Goal: Task Accomplishment & Management: Complete application form

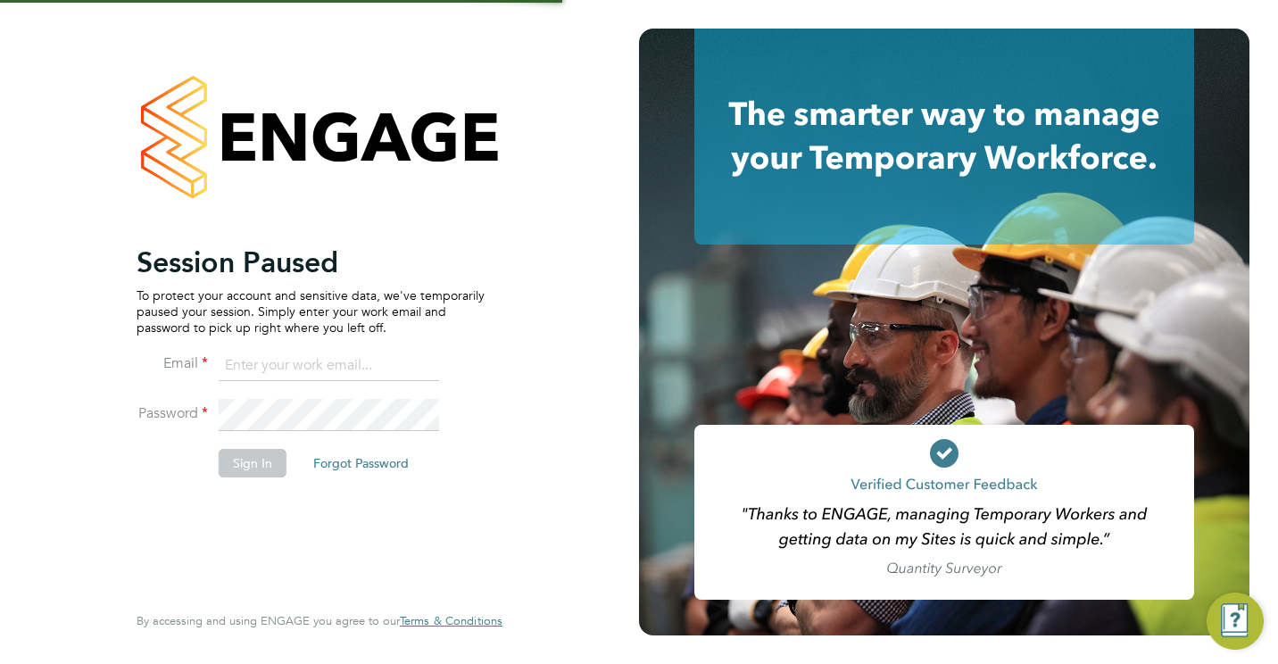
type input "[EMAIL_ADDRESS][DOMAIN_NAME]"
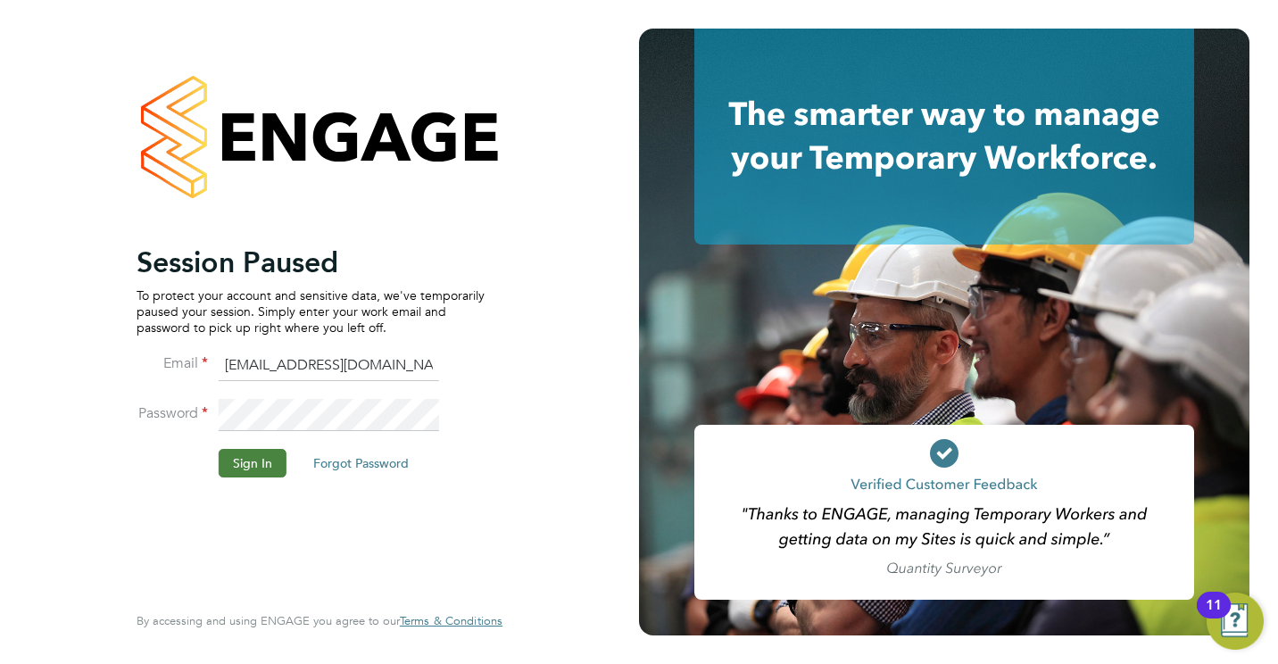
click at [240, 465] on button "Sign In" at bounding box center [253, 463] width 68 height 29
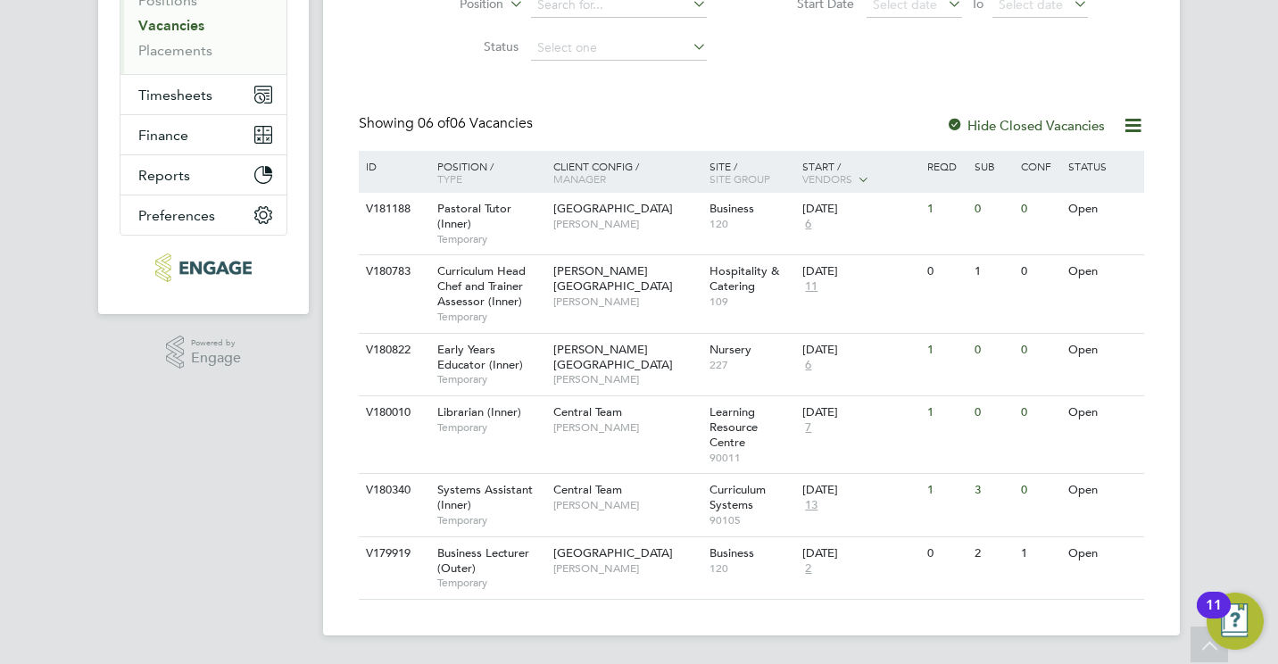
scroll to position [239, 0]
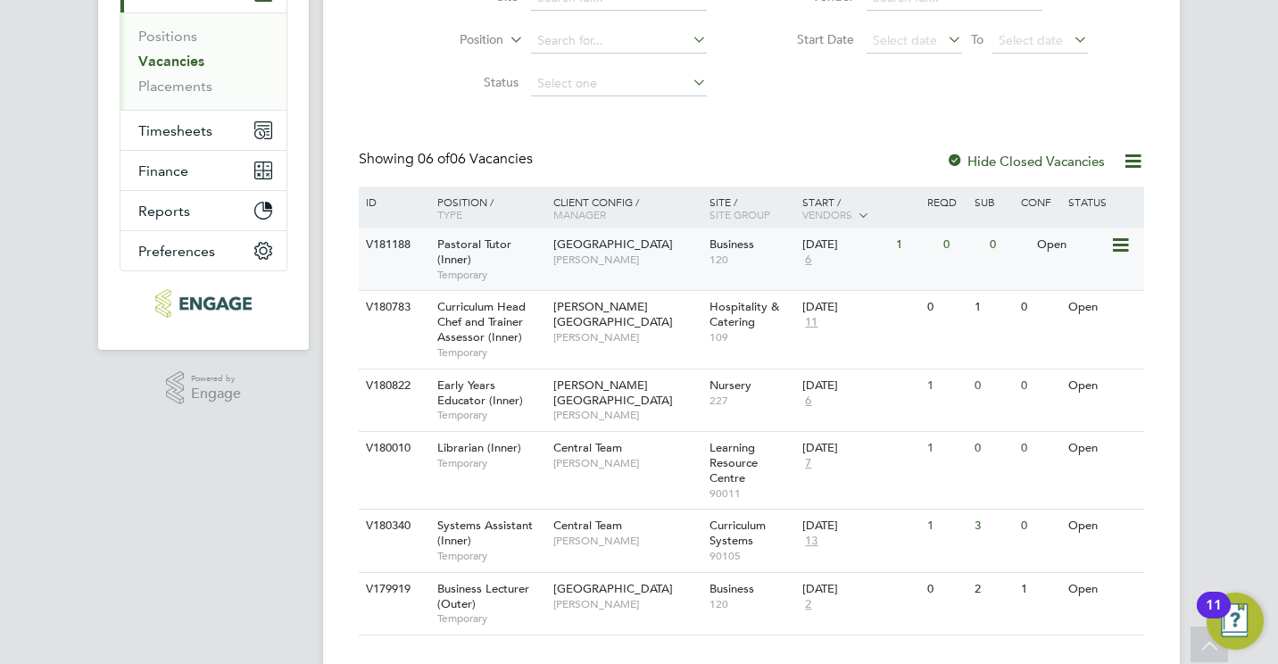
click at [583, 240] on span "[GEOGRAPHIC_DATA]" at bounding box center [613, 244] width 120 height 15
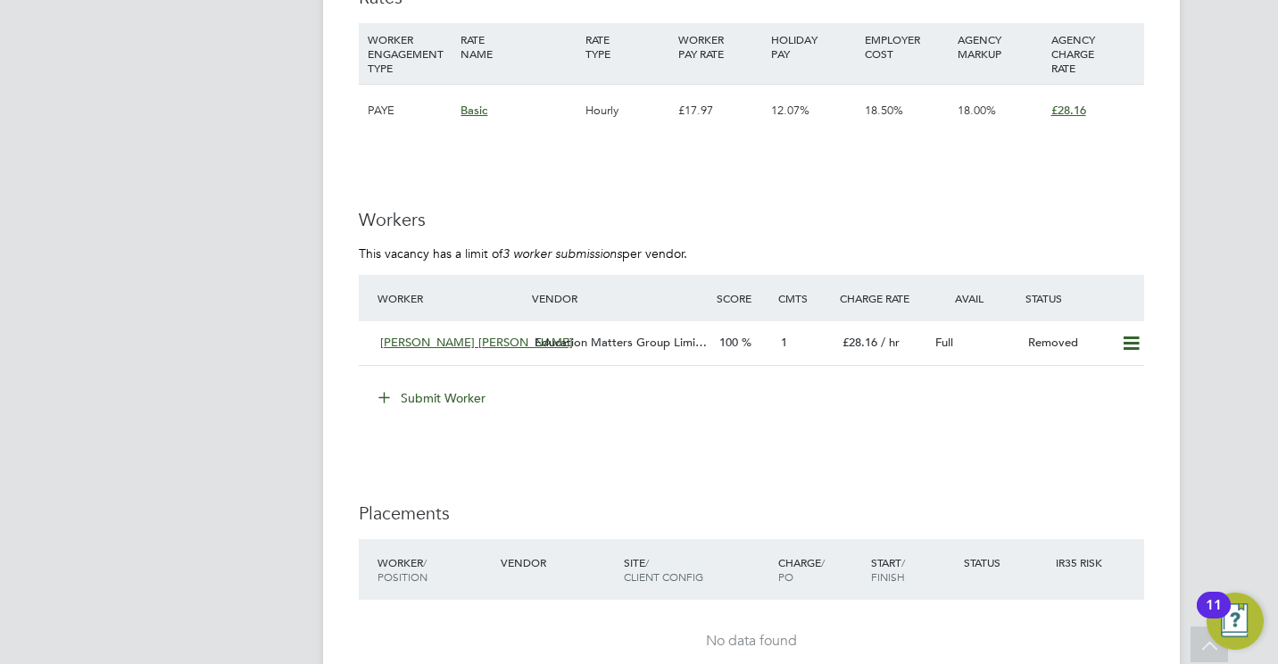
scroll to position [3249, 0]
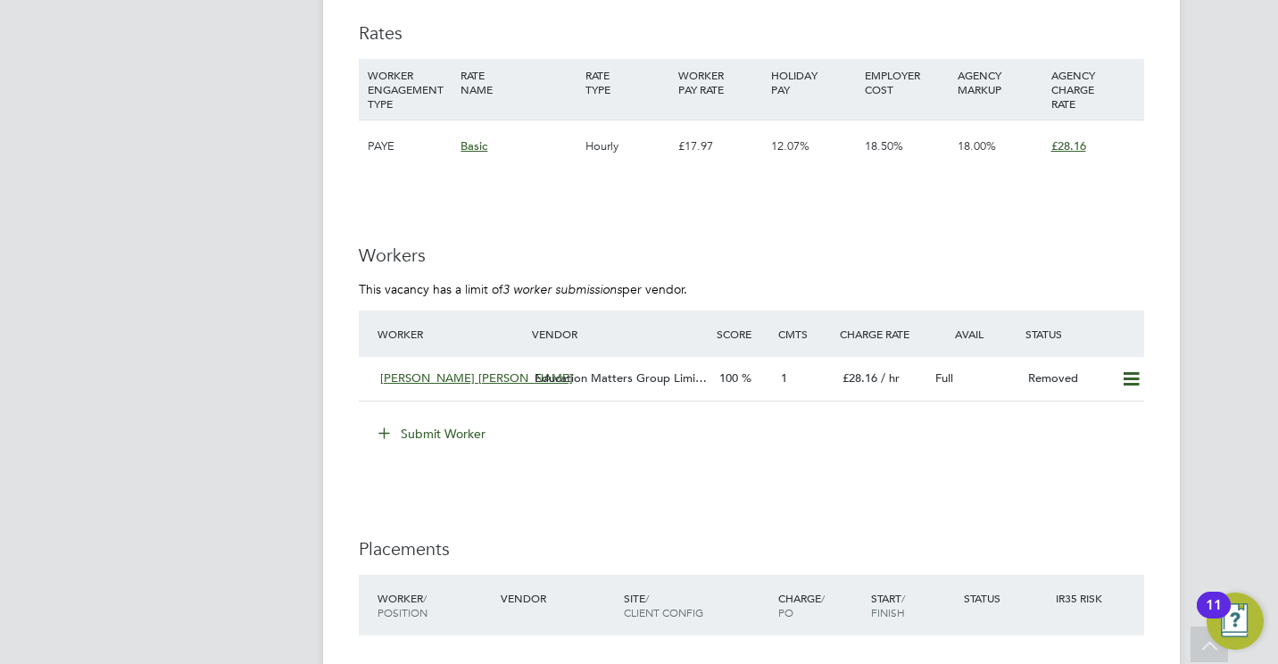
click at [461, 438] on button "Submit Worker" at bounding box center [433, 434] width 134 height 29
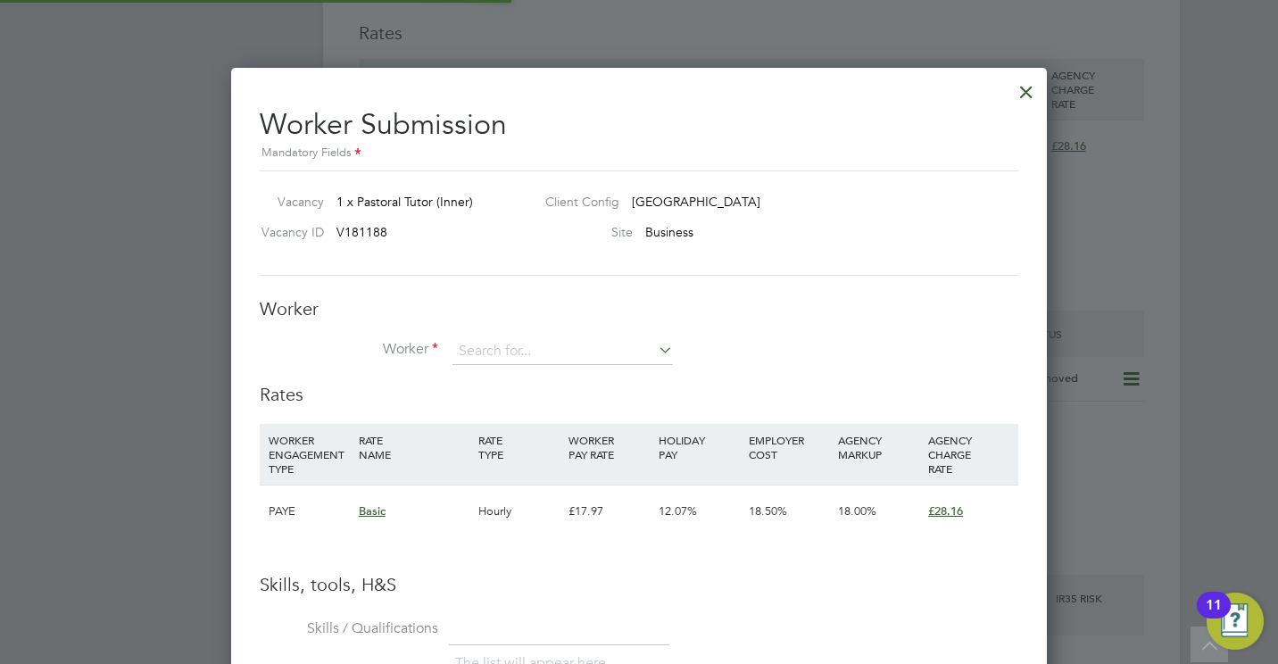
scroll to position [1126, 817]
click at [508, 348] on input at bounding box center [563, 351] width 220 height 27
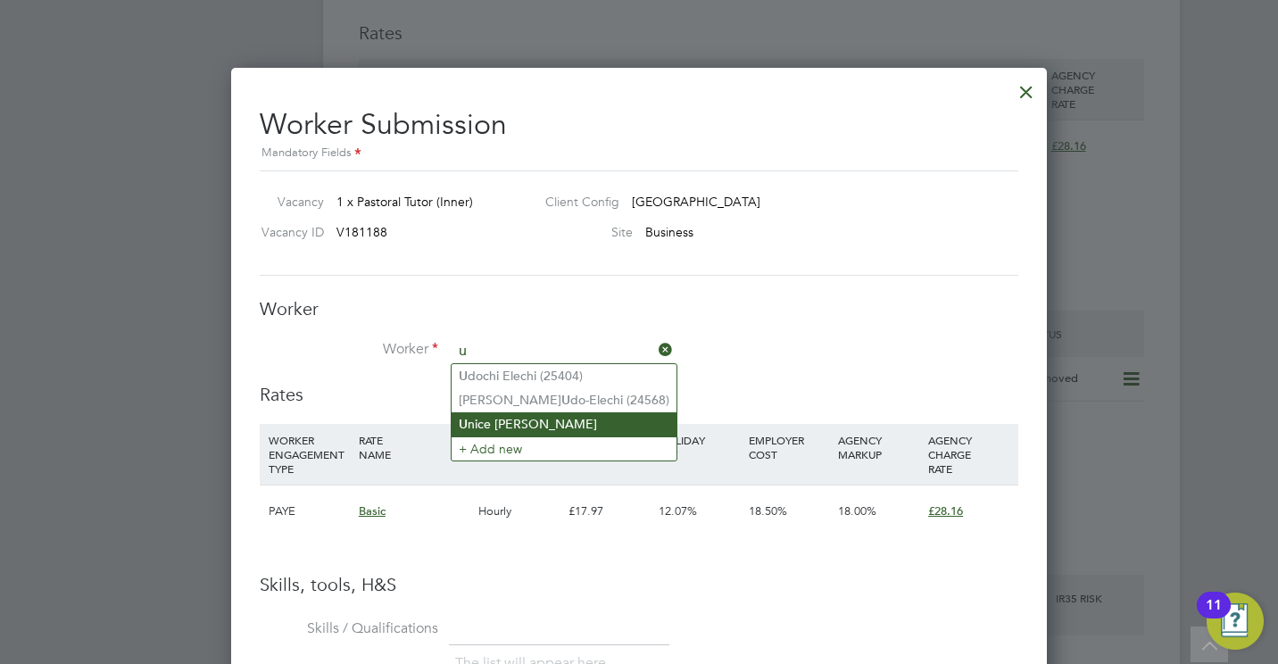
click at [501, 420] on li "U nice Walraven" at bounding box center [564, 424] width 225 height 24
type input "Unice Walraven"
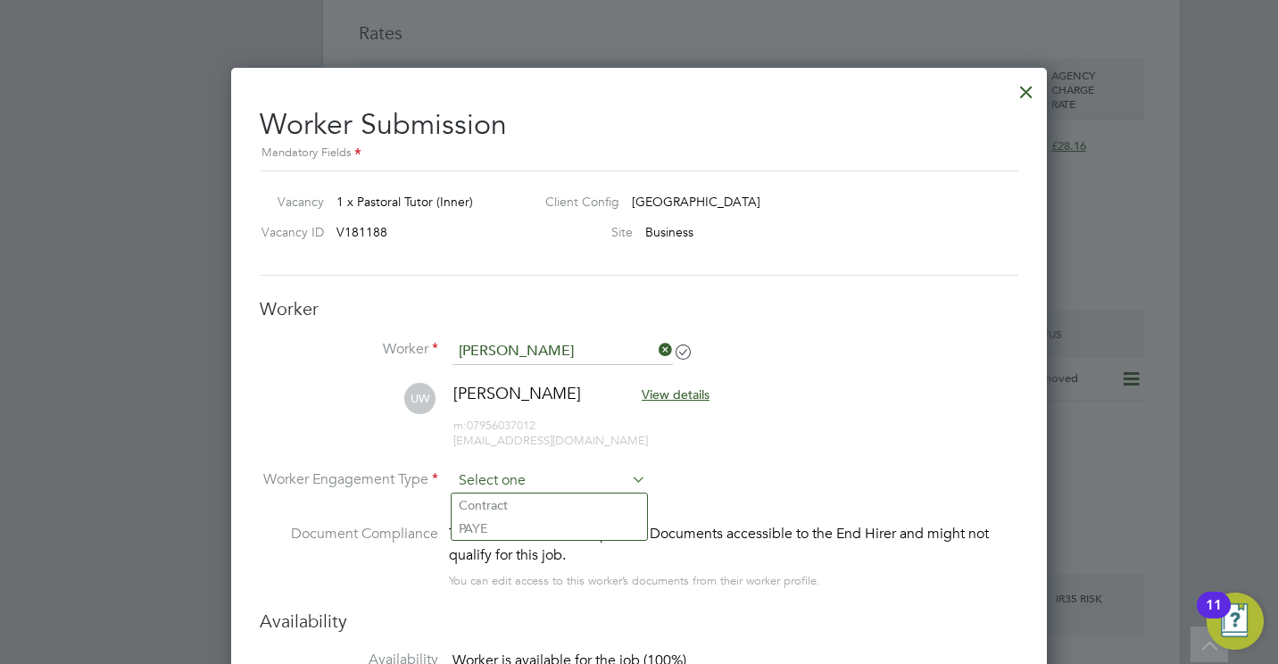
click at [502, 473] on input at bounding box center [550, 481] width 194 height 27
click at [491, 528] on li "PAYE" at bounding box center [549, 528] width 195 height 23
type input "PAYE"
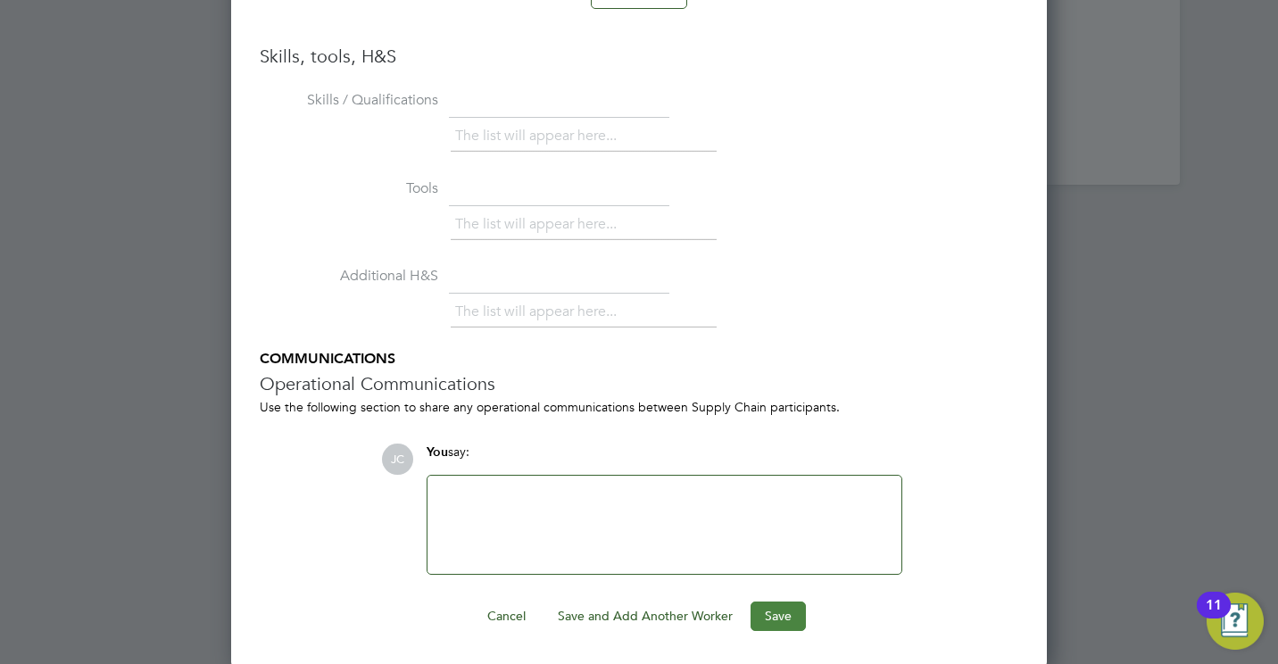
click at [780, 619] on button "Save" at bounding box center [778, 616] width 55 height 29
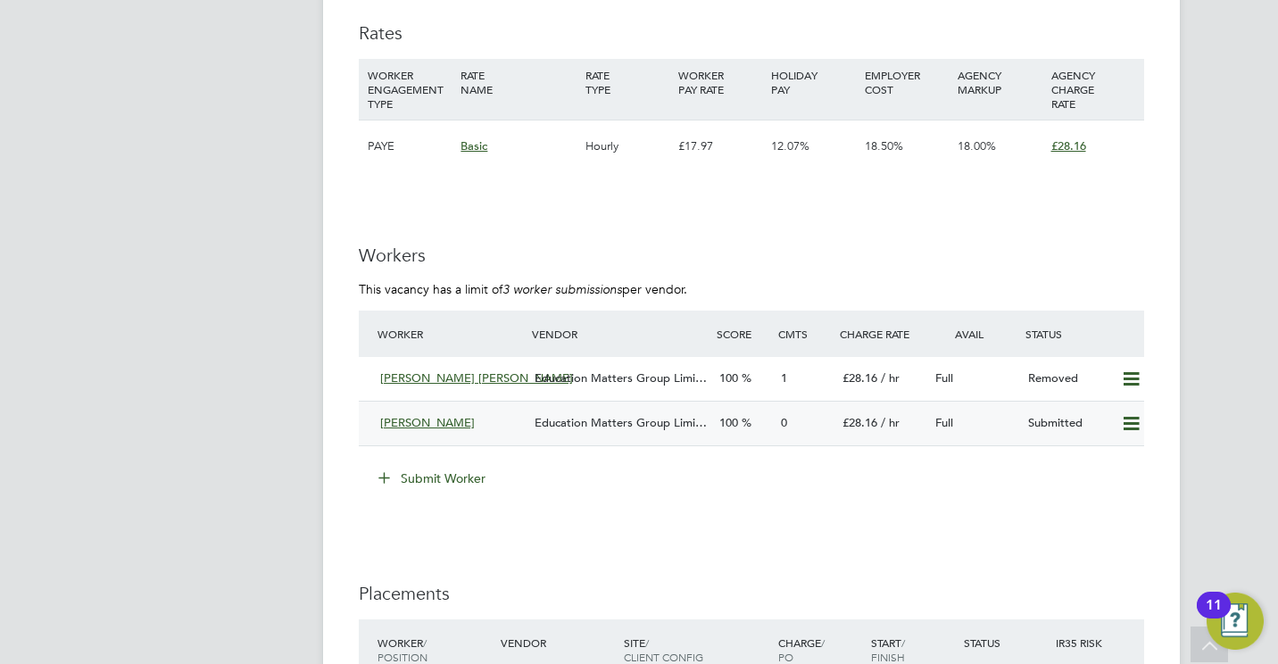
click at [606, 428] on span "Education Matters Group Limi…" at bounding box center [621, 422] width 172 height 15
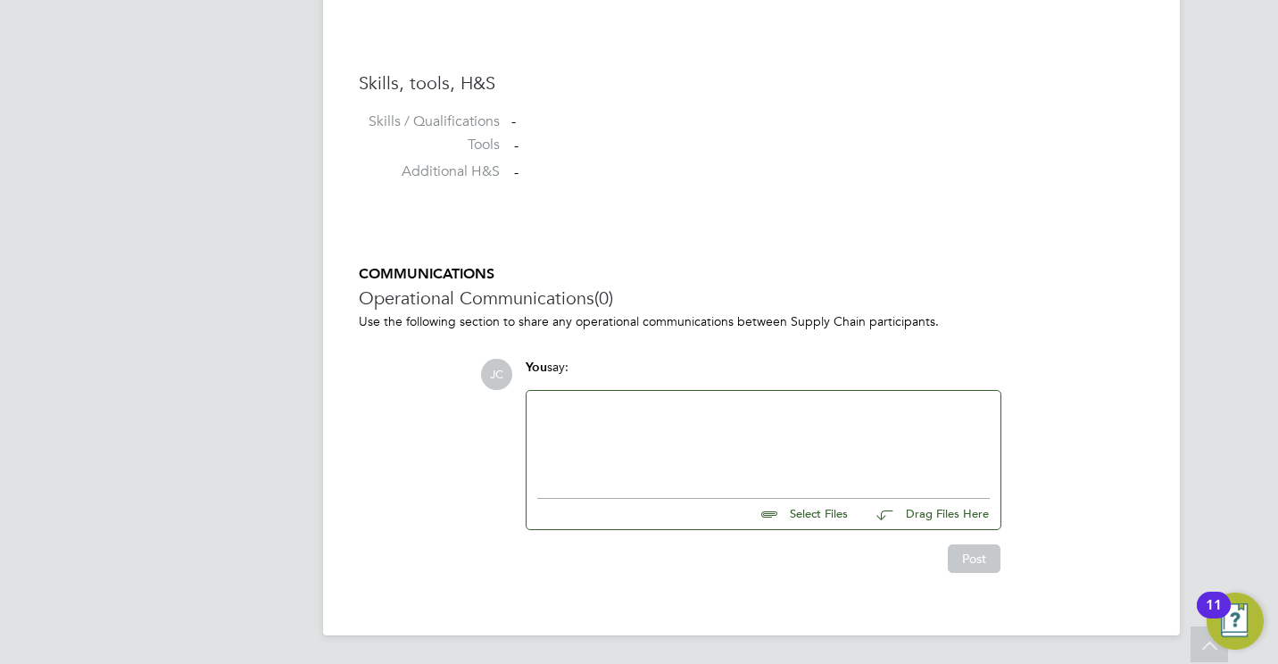
click at [636, 411] on div at bounding box center [763, 440] width 453 height 77
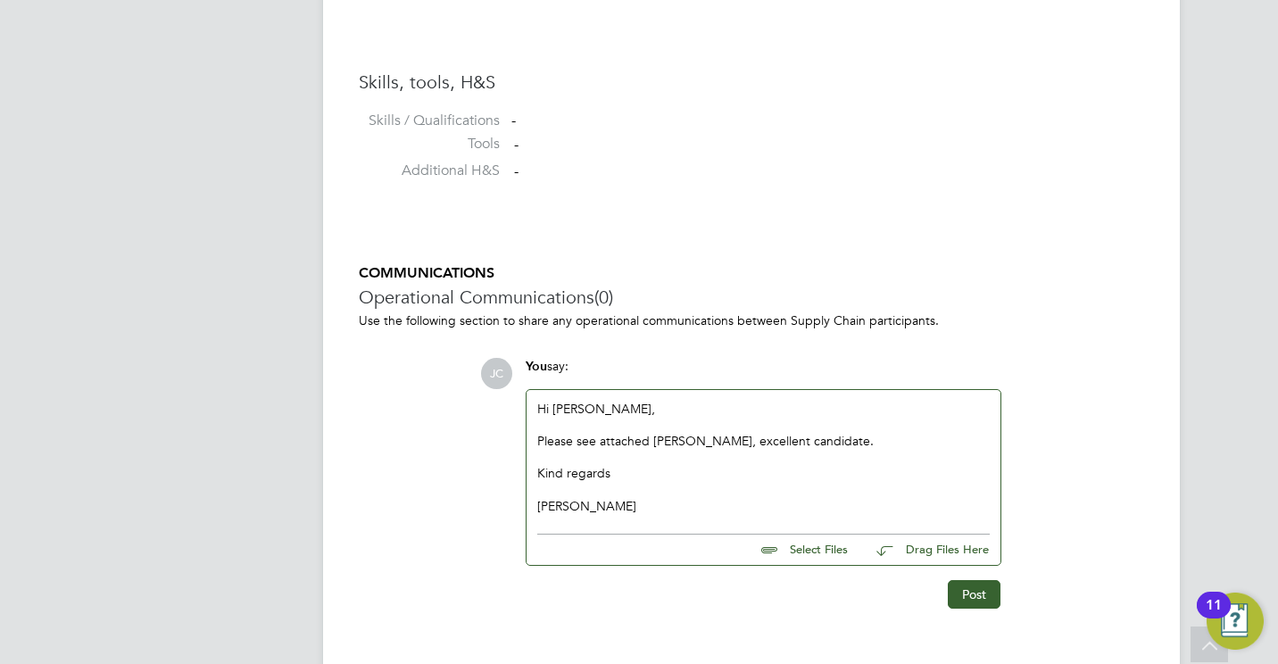
click at [810, 444] on div "Please see attached Unice, excellent candidate." at bounding box center [763, 441] width 453 height 16
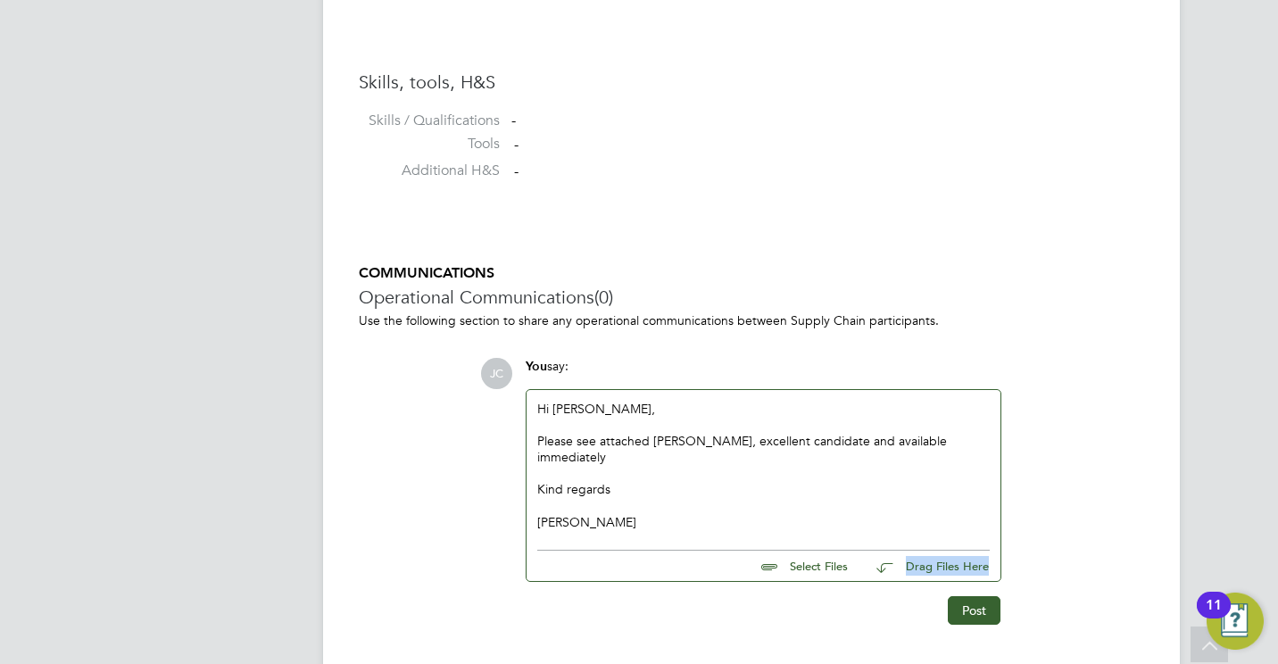
click at [825, 554] on div "Select Files Drag Files Here" at bounding box center [763, 561] width 453 height 40
click at [825, 554] on input "file" at bounding box center [856, 563] width 268 height 25
type input "C:\fakepath\Unice - Pastoral Tutor.docx"
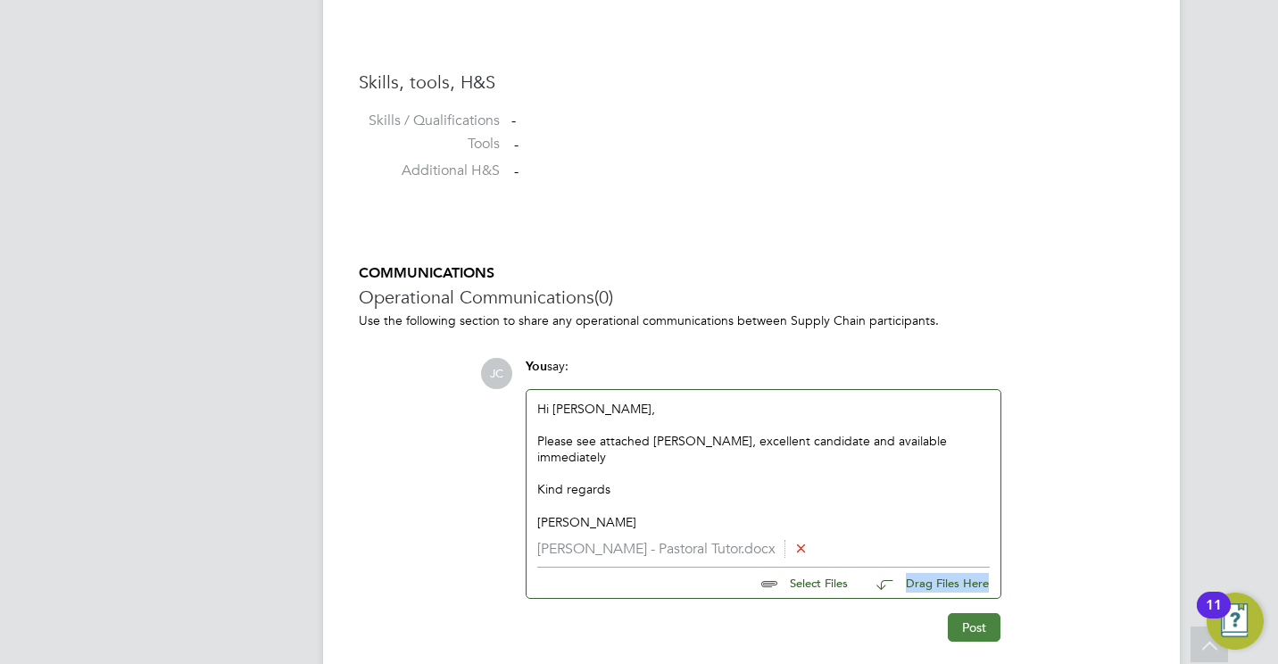
click at [978, 613] on button "Post" at bounding box center [974, 627] width 53 height 29
